Goal: Navigation & Orientation: Find specific page/section

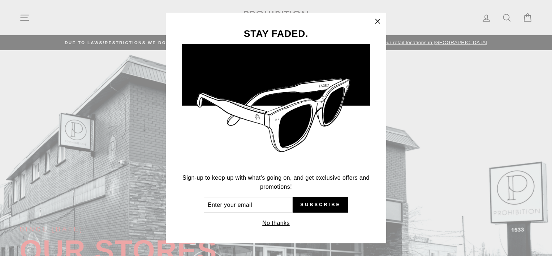
click at [380, 22] on icon "button" at bounding box center [377, 21] width 4 height 4
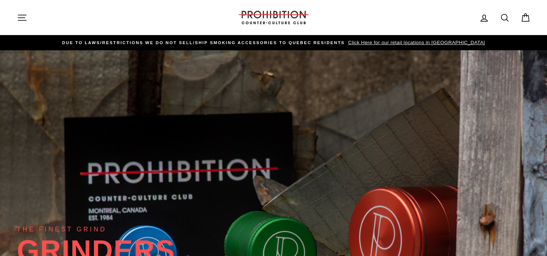
click at [22, 19] on icon "button" at bounding box center [22, 18] width 10 height 10
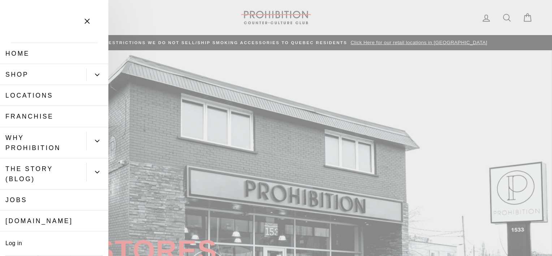
click at [88, 23] on icon "button" at bounding box center [87, 21] width 10 height 10
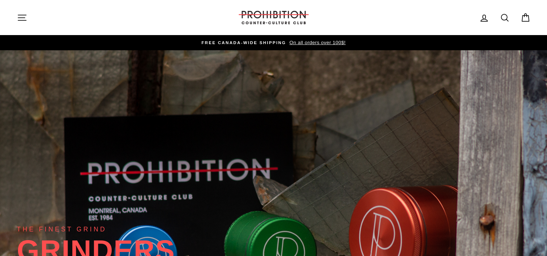
click at [22, 21] on icon "button" at bounding box center [22, 18] width 10 height 10
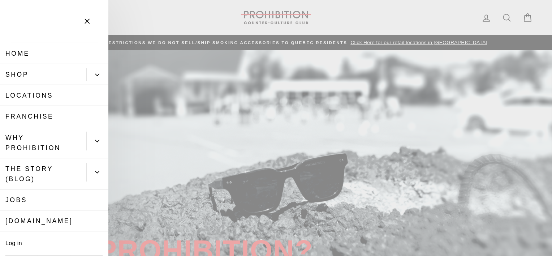
click at [87, 23] on icon "button" at bounding box center [87, 21] width 10 height 10
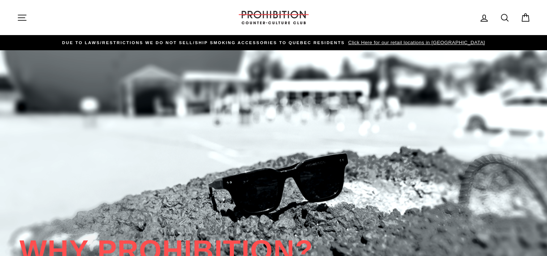
click at [419, 43] on span "Click Here for our retail locations in [GEOGRAPHIC_DATA]" at bounding box center [415, 42] width 138 height 5
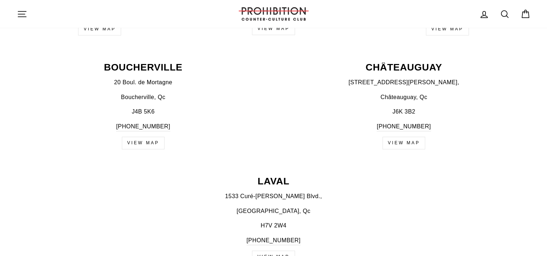
scroll to position [397, 0]
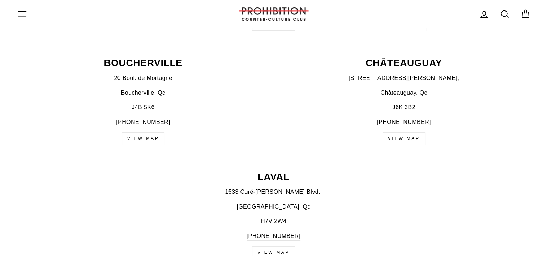
click at [136, 139] on link "view map" at bounding box center [143, 138] width 43 height 13
